Goal: Information Seeking & Learning: Learn about a topic

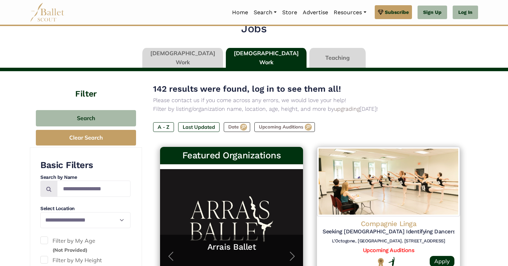
scroll to position [26, 0]
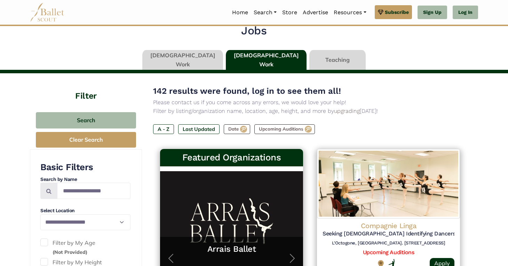
click at [198, 62] on link at bounding box center [182, 60] width 81 height 20
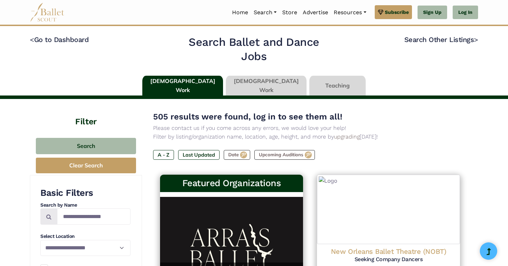
type input "******"
type input "*****"
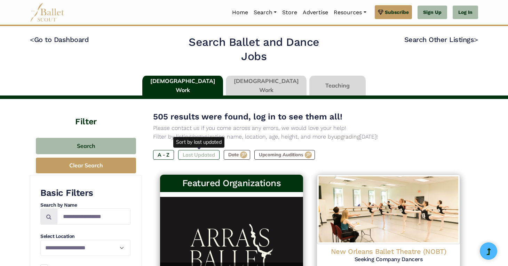
click at [204, 158] on label "Last Updated" at bounding box center [198, 155] width 41 height 10
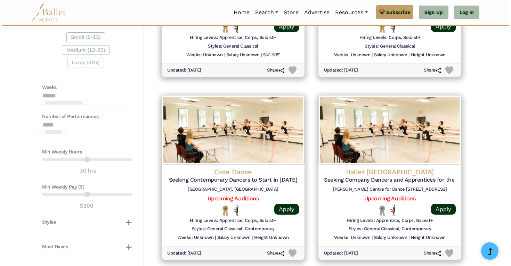
scroll to position [457, 0]
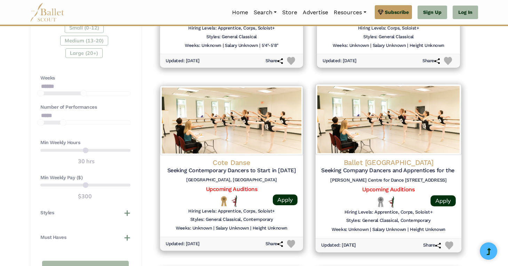
click at [389, 132] on img at bounding box center [389, 119] width 146 height 71
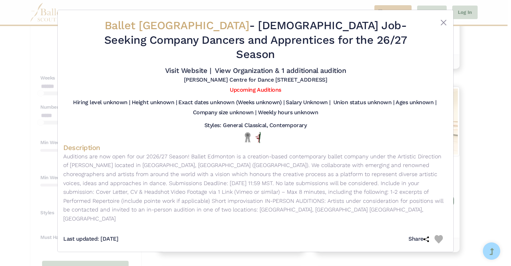
click at [476, 73] on div "Ballet Edmonton - Full Time Job - Seeking Company Dancers and Apprentices for t…" at bounding box center [255, 133] width 511 height 266
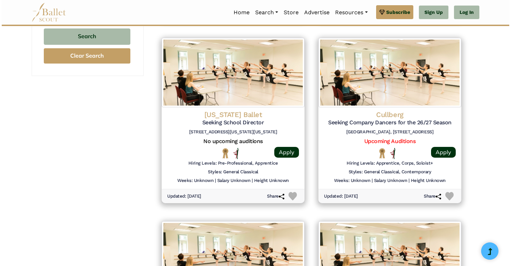
scroll to position [690, 0]
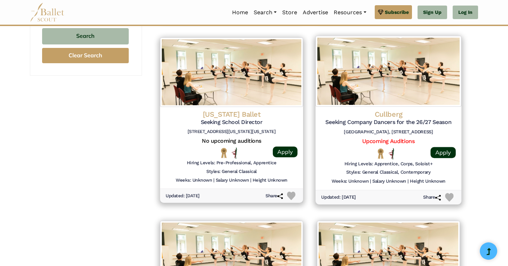
click at [397, 71] on img at bounding box center [389, 71] width 146 height 71
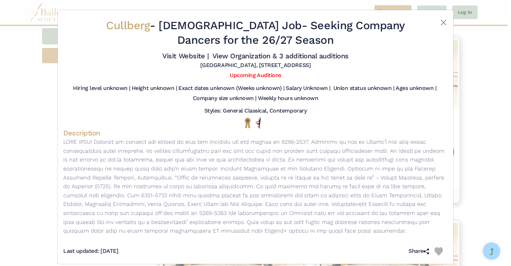
click at [489, 127] on div "Cullberg - Full Time Job - Seeking Company Dancers for the 26/27 Season Visit W…" at bounding box center [255, 133] width 511 height 266
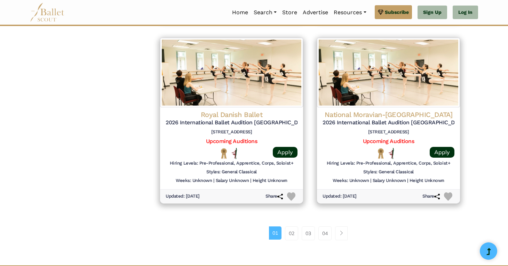
scroll to position [873, 0]
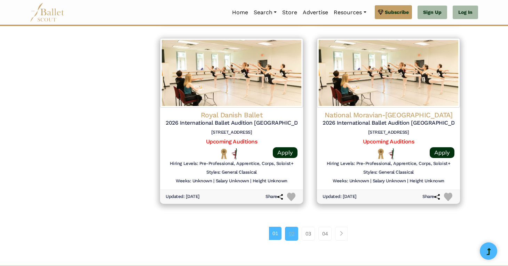
click at [291, 237] on link "02" at bounding box center [291, 234] width 13 height 14
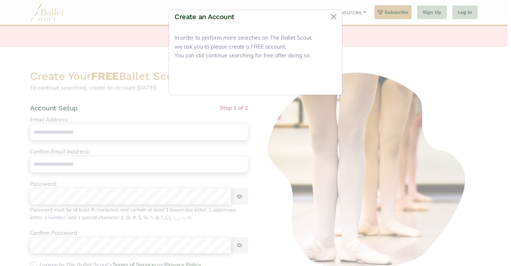
click at [325, 81] on button "Close" at bounding box center [324, 81] width 26 height 16
